Goal: Information Seeking & Learning: Find contact information

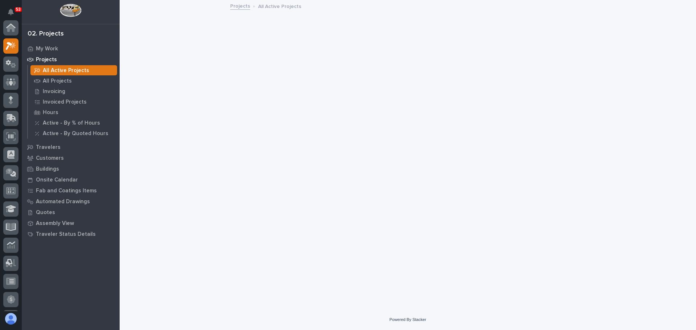
scroll to position [18, 0]
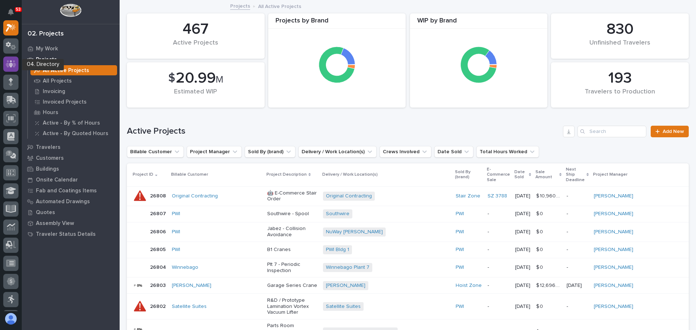
click at [11, 68] on div at bounding box center [10, 64] width 15 height 15
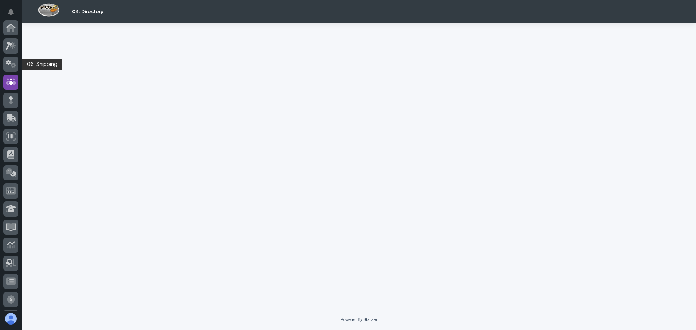
scroll to position [54, 0]
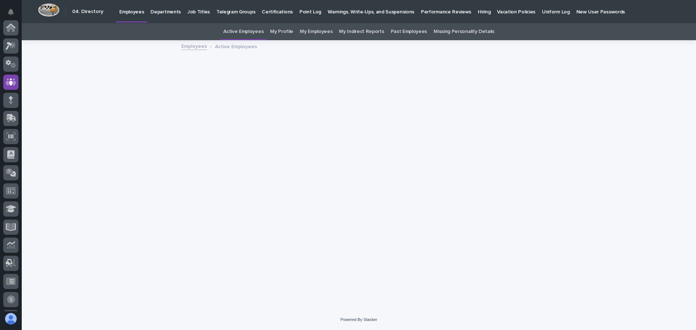
scroll to position [54, 0]
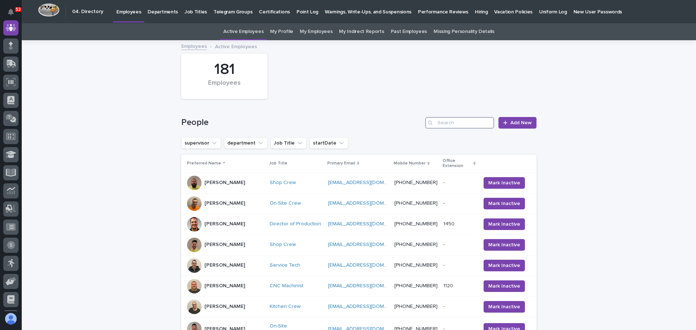
click at [461, 123] on input "Search" at bounding box center [459, 123] width 69 height 12
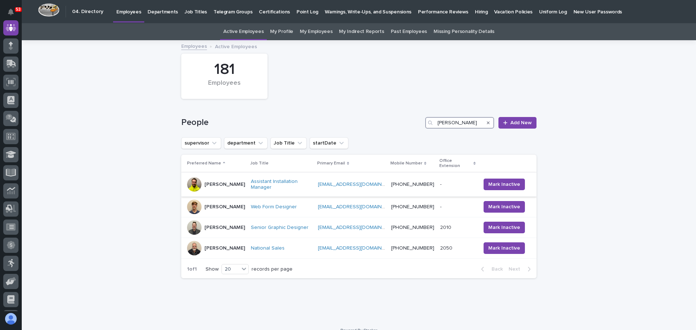
type input "[PERSON_NAME]"
click at [241, 177] on div "[PERSON_NAME]" at bounding box center [216, 184] width 58 height 15
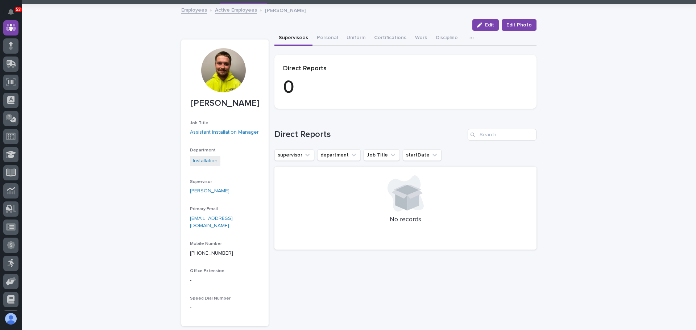
scroll to position [73, 0]
